Goal: Information Seeking & Learning: Learn about a topic

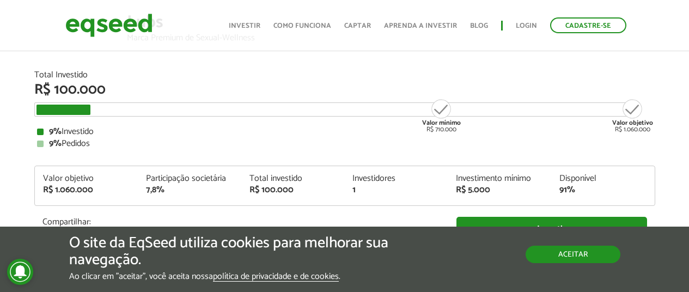
click at [571, 260] on button "Aceitar" at bounding box center [573, 254] width 95 height 17
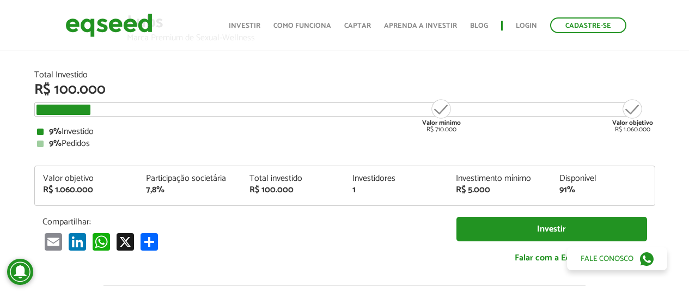
drag, startPoint x: 649, startPoint y: 130, endPoint x: 186, endPoint y: 154, distance: 464.1
click at [83, 136] on div "Total Investido R$ 100.000 Valor mínimo R$ 710.000 Valor objetivo R$ 1.060.000 …" at bounding box center [344, 109] width 621 height 77
drag, startPoint x: 218, startPoint y: 149, endPoint x: 223, endPoint y: 66, distance: 83.0
click at [218, 148] on div "Total Investido R$ 100.000 Valor mínimo R$ 710.000 Valor objetivo R$ 1.060.000 …" at bounding box center [344, 173] width 621 height 204
click at [173, 141] on div "9% Pedidos" at bounding box center [344, 143] width 615 height 9
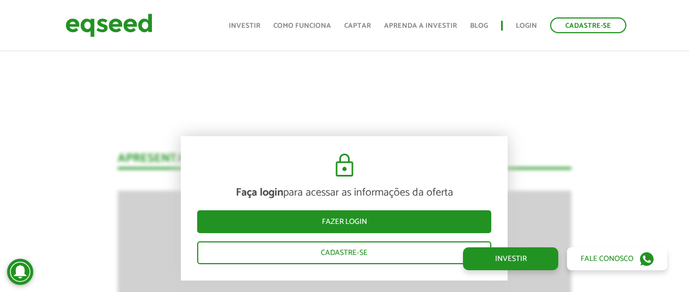
scroll to position [880, 0]
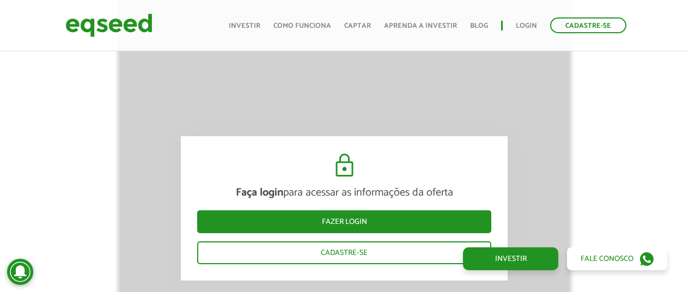
click at [58, 122] on div "Faça login para acessar as informações da oferta Fazer login Cadastre-se Aprese…" at bounding box center [344, 276] width 705 height 1064
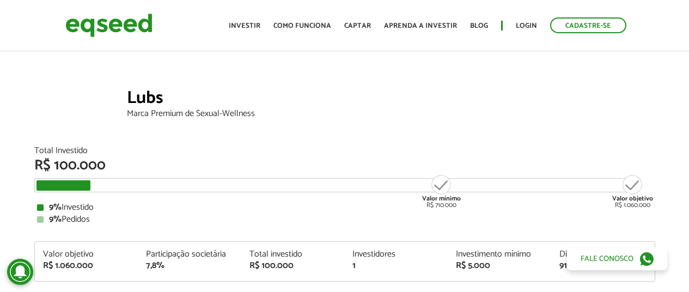
scroll to position [0, 0]
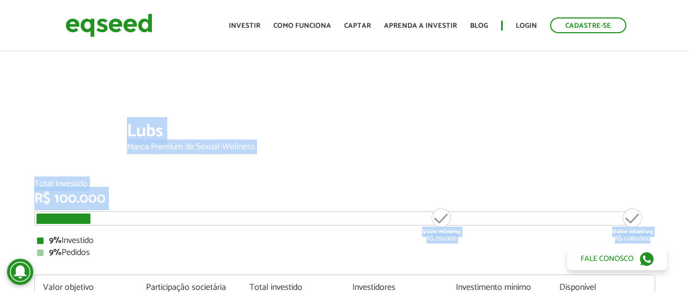
drag, startPoint x: 650, startPoint y: 235, endPoint x: -1, endPoint y: 63, distance: 673.3
click at [0, 63] on html "Cadastre-se Toggle navigation Toggle navigation Início Investir Captar" at bounding box center [344, 146] width 689 height 292
click at [586, 85] on div at bounding box center [344, 81] width 689 height 65
